Goal: Information Seeking & Learning: Learn about a topic

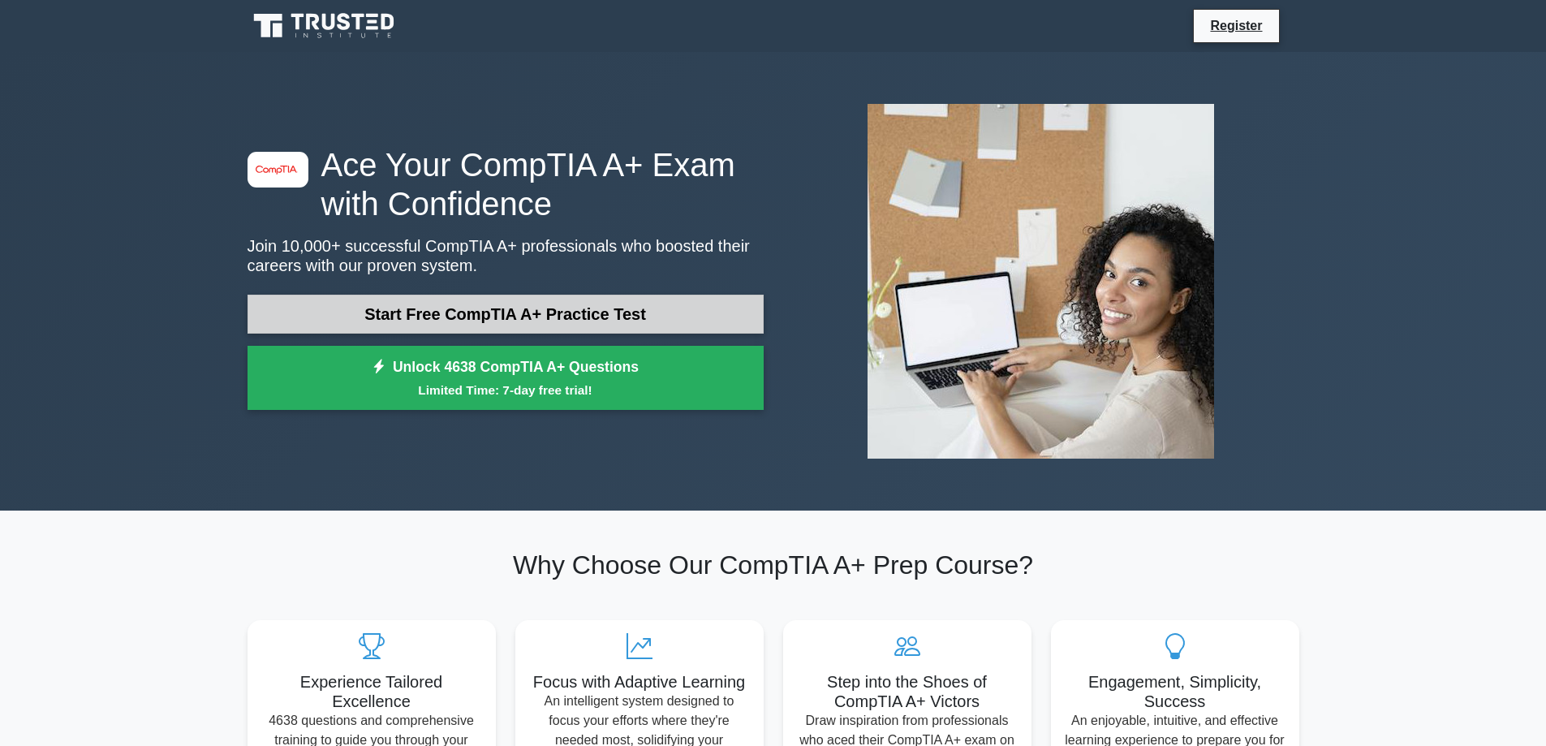
click at [566, 315] on link "Start Free CompTIA A+ Practice Test" at bounding box center [505, 314] width 516 height 39
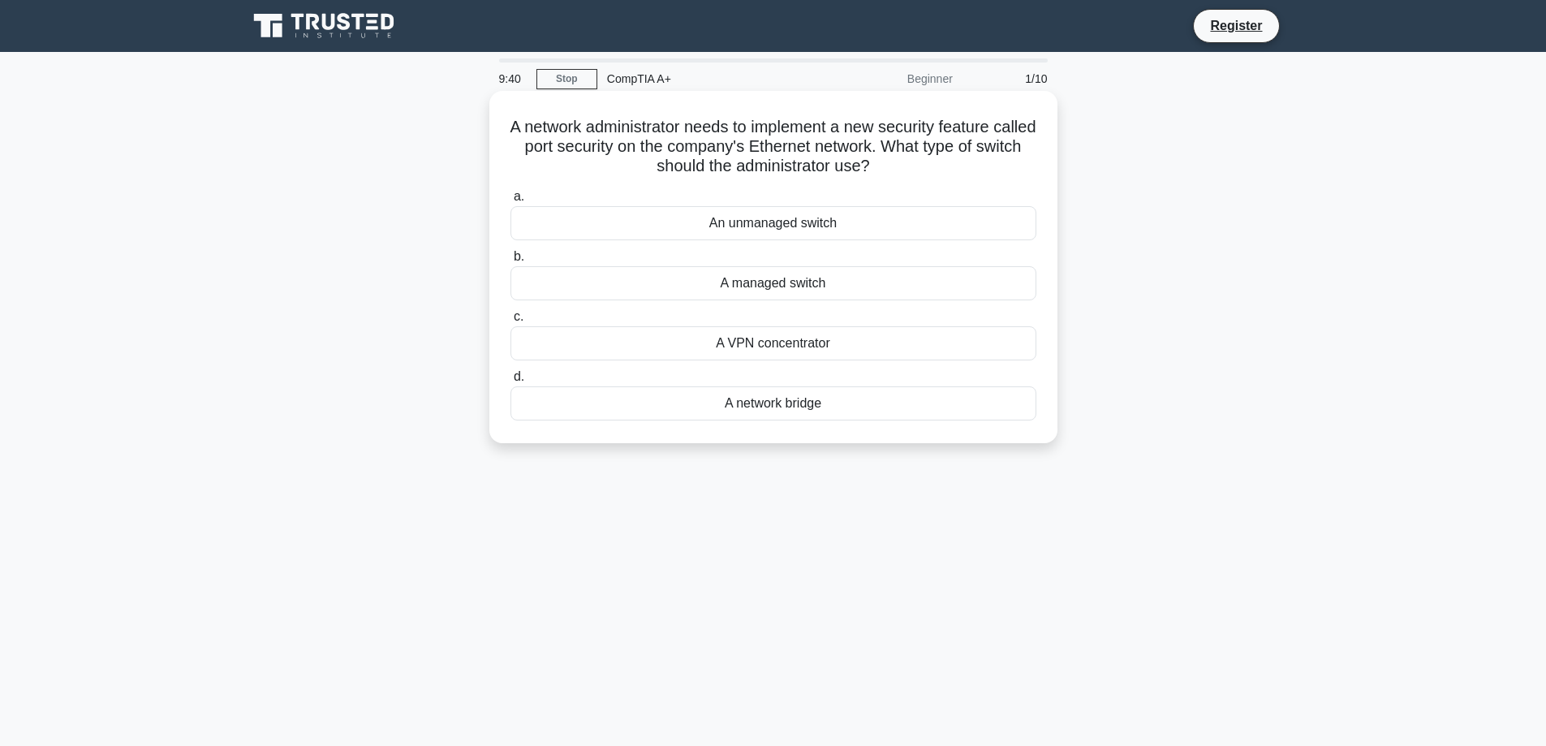
click at [710, 281] on div "A managed switch" at bounding box center [773, 283] width 526 height 34
click at [510, 262] on input "b. A managed switch" at bounding box center [510, 257] width 0 height 11
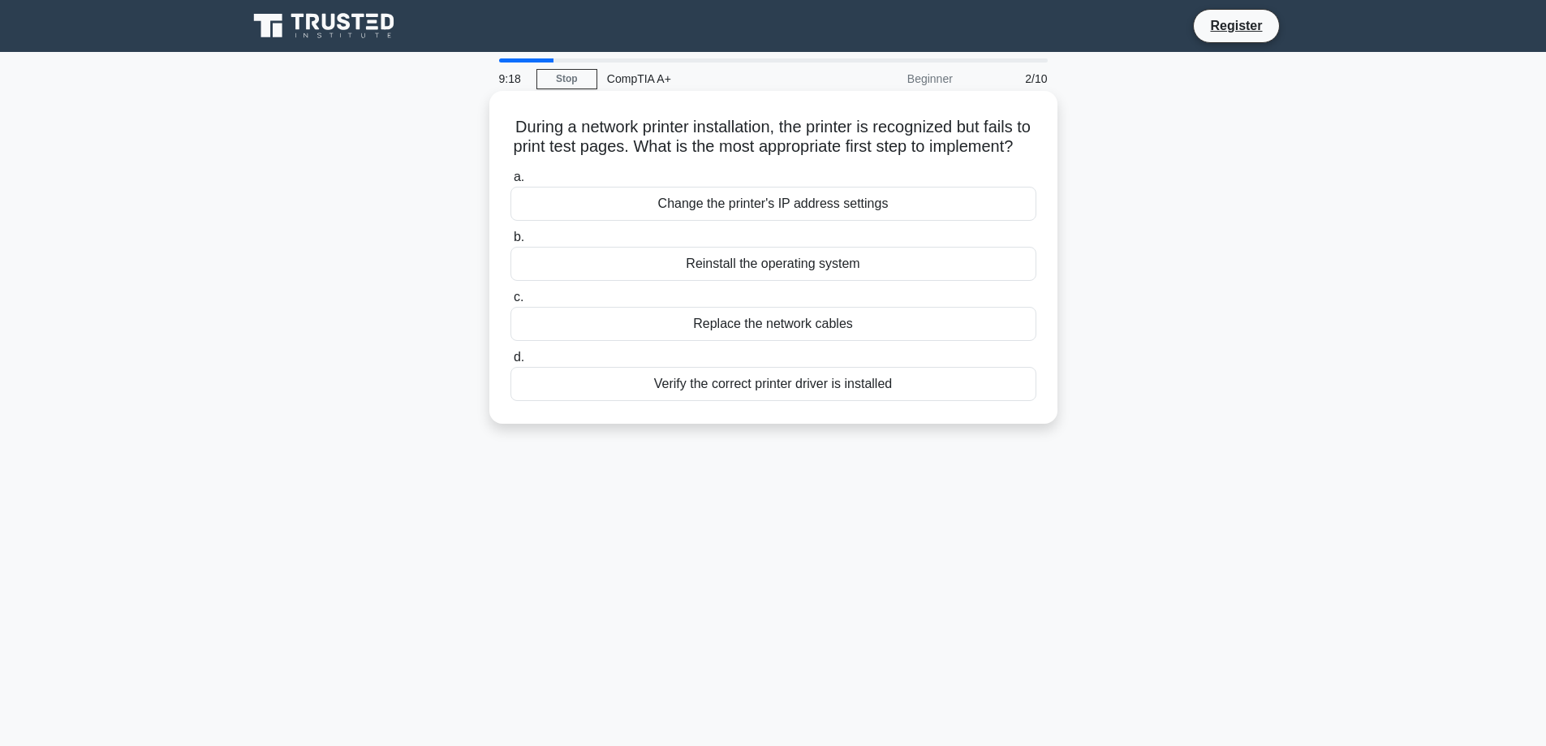
click at [656, 401] on div "Verify the correct printer driver is installed" at bounding box center [773, 384] width 526 height 34
click at [510, 363] on input "d. Verify the correct printer driver is installed" at bounding box center [510, 357] width 0 height 11
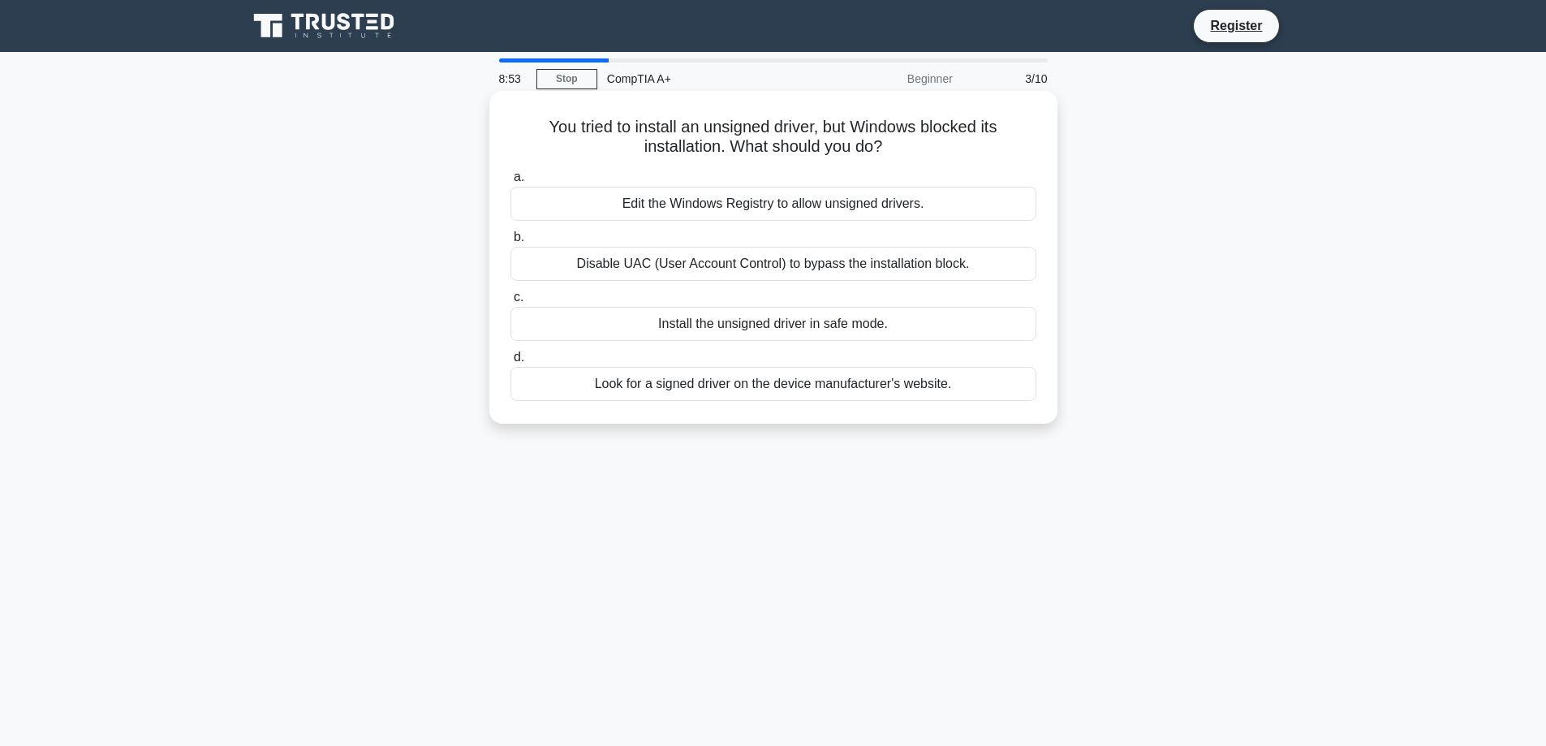
click at [777, 381] on div "Look for a signed driver on the device manufacturer's website." at bounding box center [773, 384] width 526 height 34
click at [510, 363] on input "d. Look for a signed driver on the device manufacturer's website." at bounding box center [510, 357] width 0 height 11
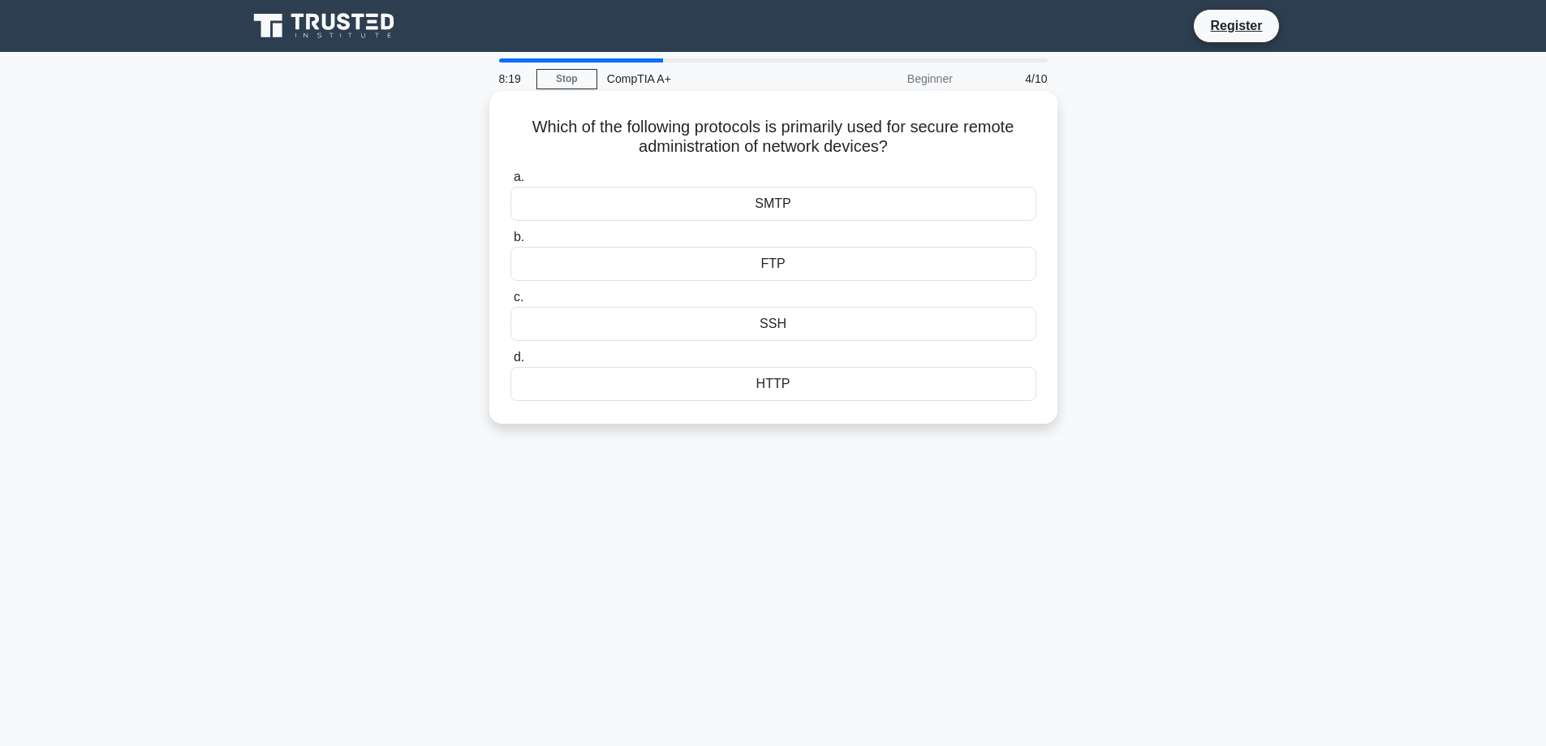
click at [795, 324] on div "SSH" at bounding box center [773, 324] width 526 height 34
click at [510, 303] on input "c. SSH" at bounding box center [510, 297] width 0 height 11
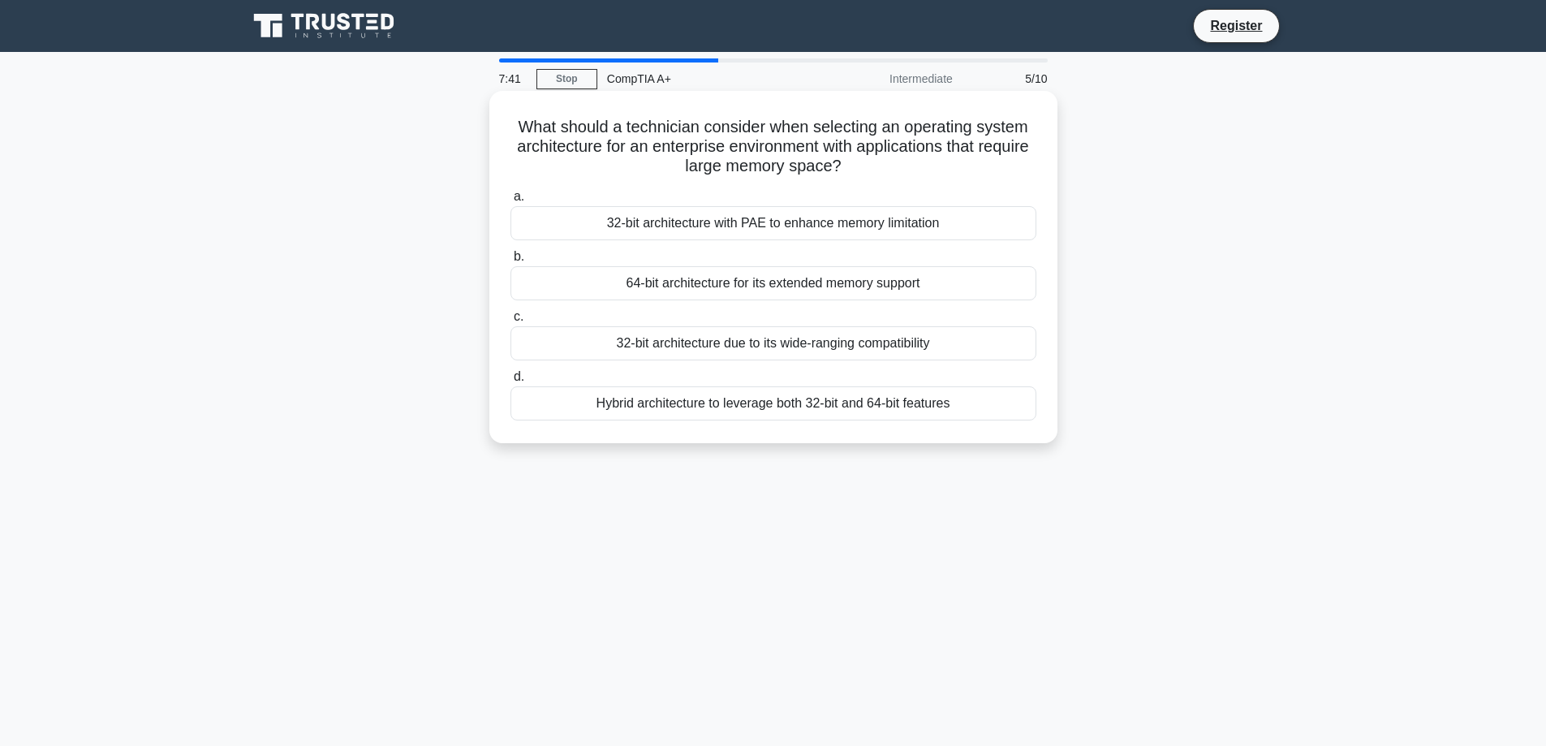
click at [907, 290] on div "64-bit architecture for its extended memory support" at bounding box center [773, 283] width 526 height 34
click at [510, 262] on input "b. 64-bit architecture for its extended memory support" at bounding box center [510, 257] width 0 height 11
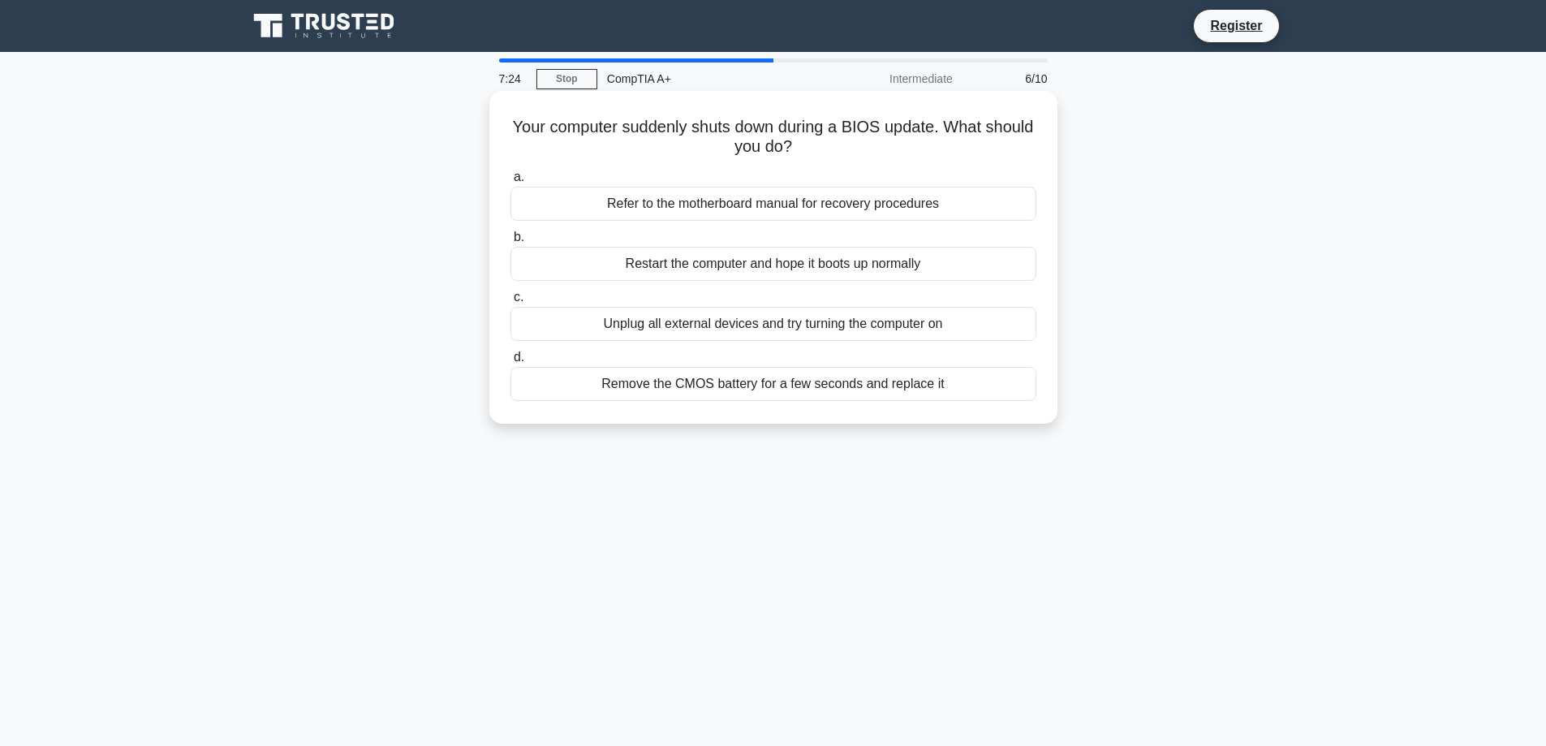
click at [770, 201] on div "Refer to the motherboard manual for recovery procedures" at bounding box center [773, 204] width 526 height 34
click at [510, 183] on input "a. Refer to the motherboard manual for recovery procedures" at bounding box center [510, 177] width 0 height 11
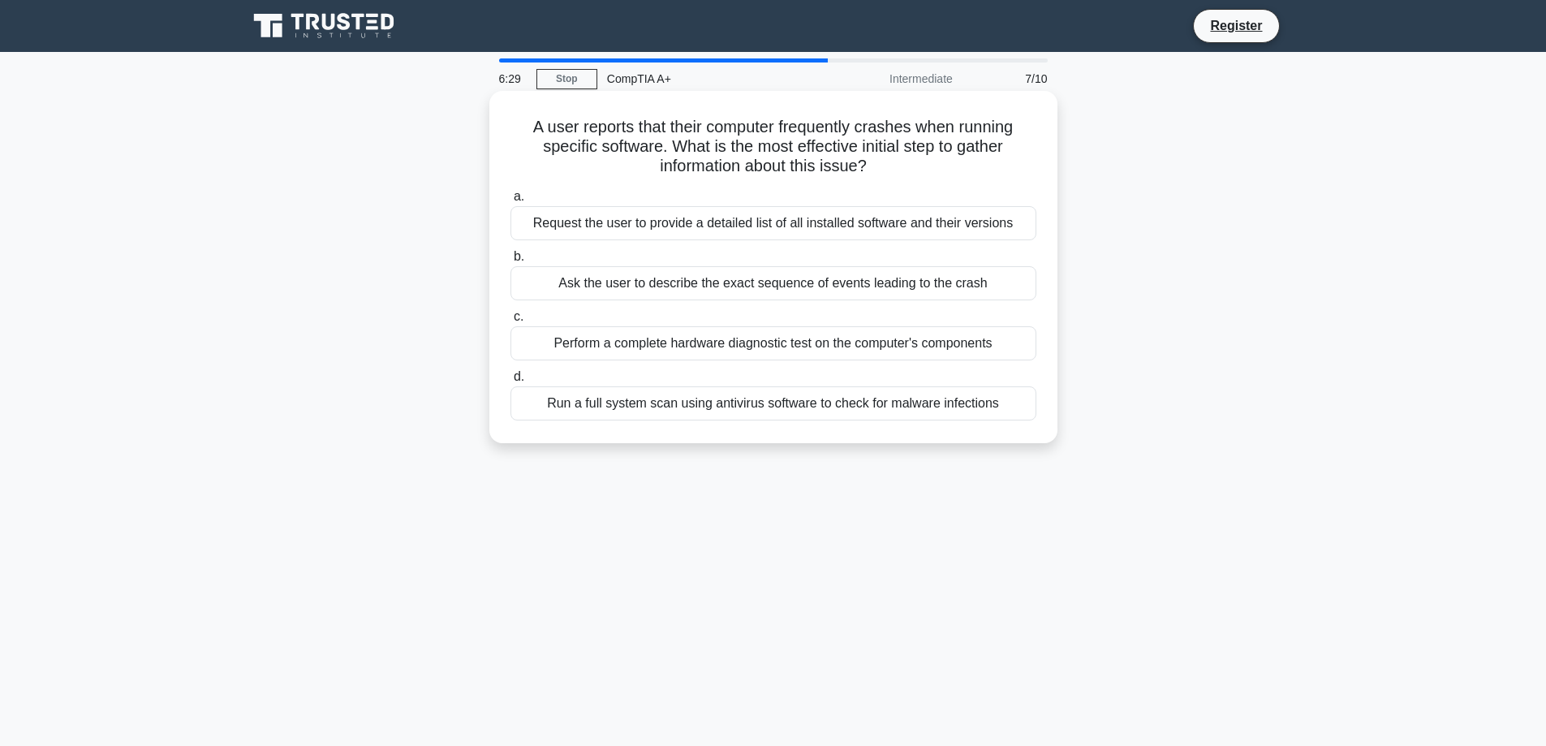
click at [851, 277] on div "Ask the user to describe the exact sequence of events leading to the crash" at bounding box center [773, 283] width 526 height 34
click at [510, 262] on input "b. Ask the user to describe the exact sequence of events leading to the crash" at bounding box center [510, 257] width 0 height 11
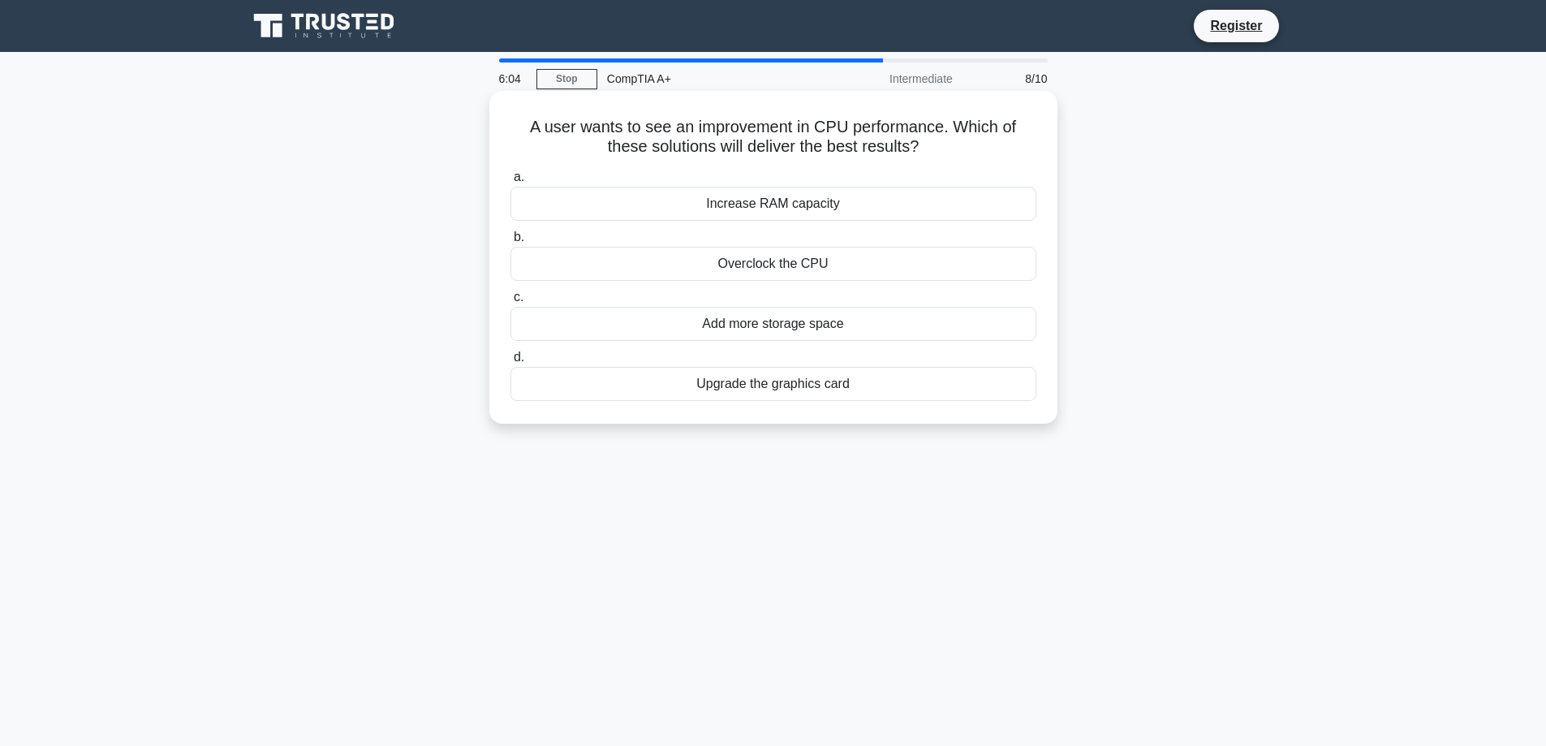
click at [762, 204] on div "Increase RAM capacity" at bounding box center [773, 204] width 526 height 34
click at [510, 183] on input "a. Increase RAM capacity" at bounding box center [510, 177] width 0 height 11
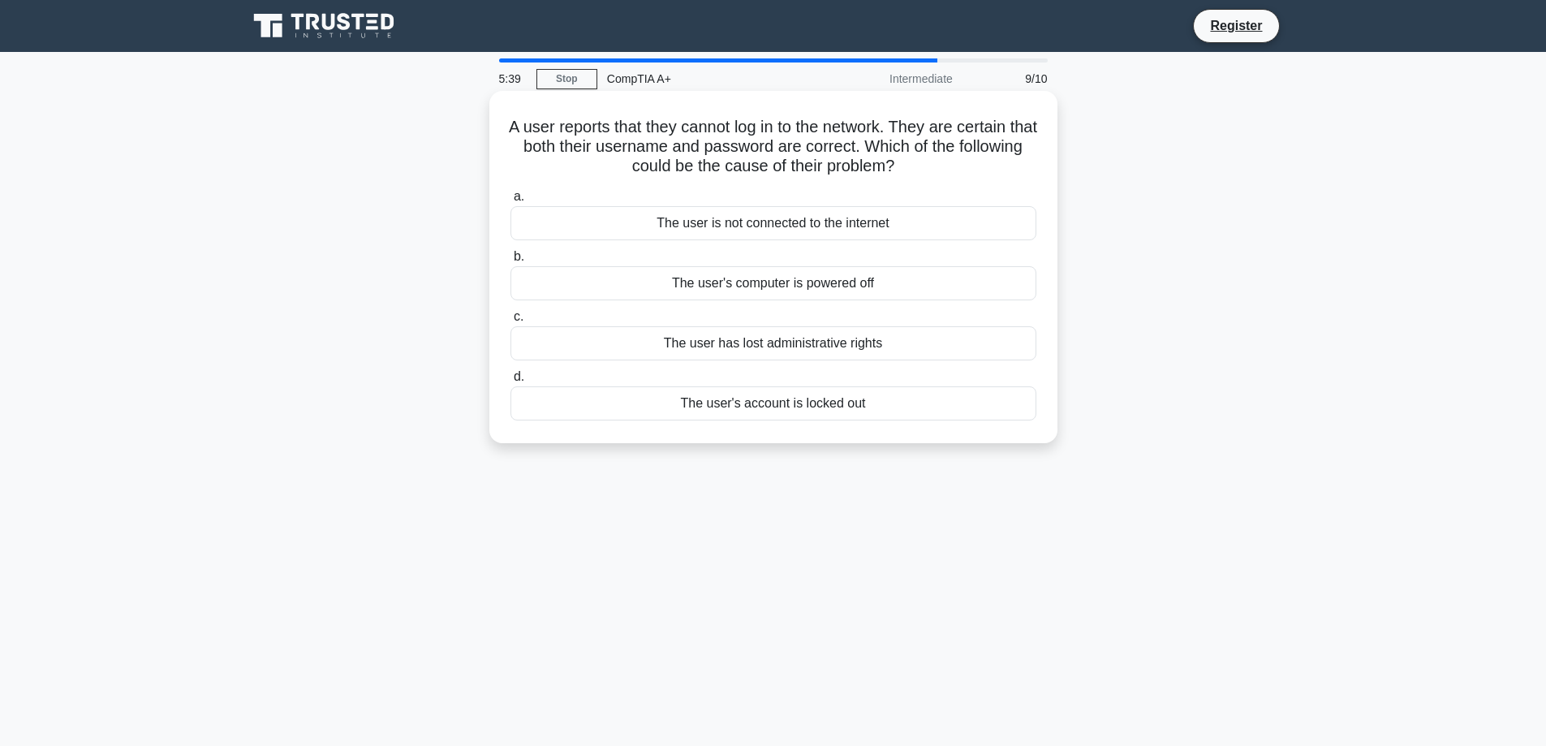
click at [735, 407] on div "The user's account is locked out" at bounding box center [773, 403] width 526 height 34
click at [510, 382] on input "d. The user's account is locked out" at bounding box center [510, 377] width 0 height 11
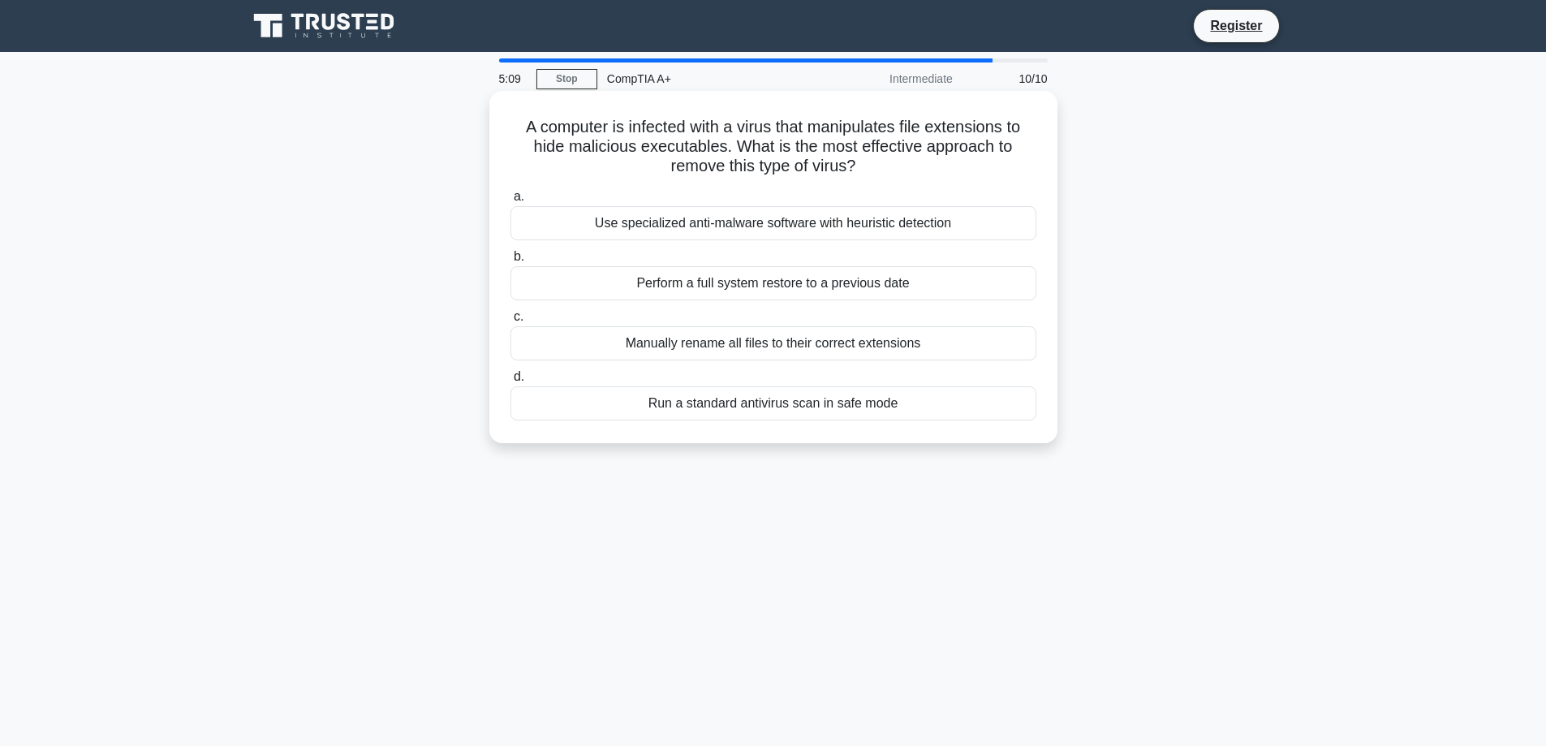
click at [712, 283] on div "Perform a full system restore to a previous date" at bounding box center [773, 283] width 526 height 34
click at [510, 262] on input "b. Perform a full system restore to a previous date" at bounding box center [510, 257] width 0 height 11
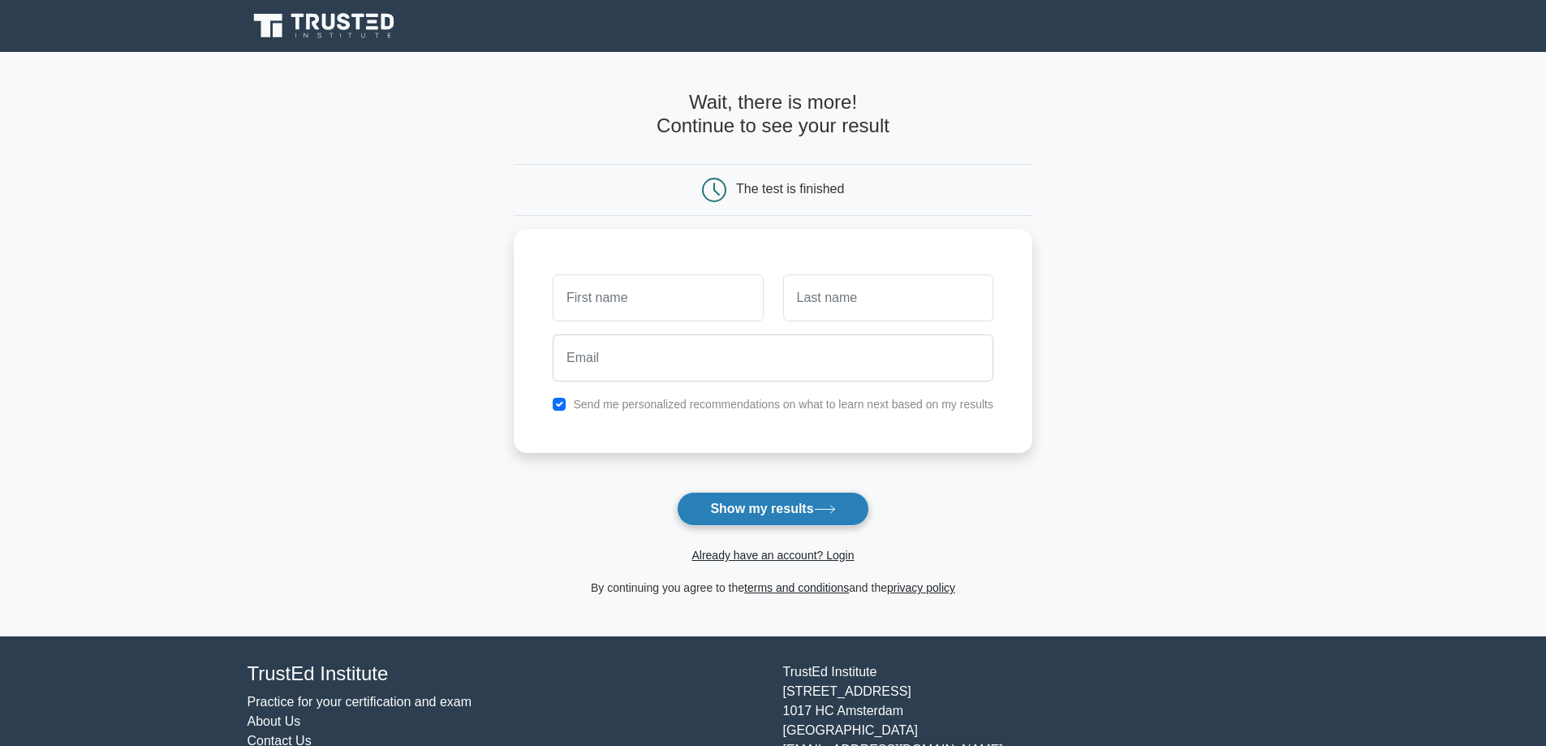
click at [807, 496] on button "Show my results" at bounding box center [772, 509] width 191 height 34
